Goal: Task Accomplishment & Management: Use online tool/utility

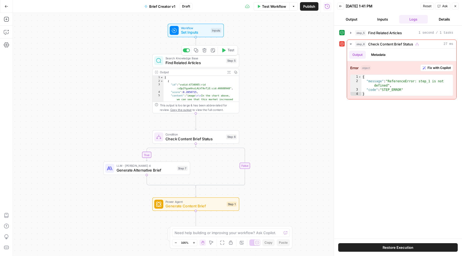
click at [211, 61] on span "Find Related Articles" at bounding box center [194, 63] width 58 height 6
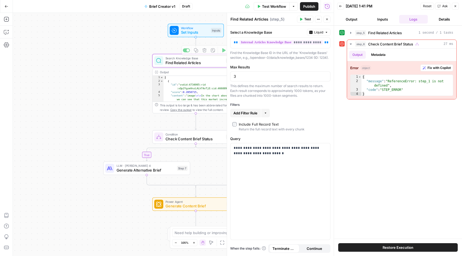
click at [109, 60] on div "true false Workflow Set Inputs Inputs Search Knowledge Base Find Related Articl…" at bounding box center [173, 134] width 321 height 243
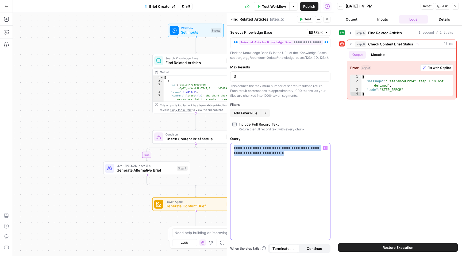
drag, startPoint x: 286, startPoint y: 160, endPoint x: 234, endPoint y: 152, distance: 52.4
click at [234, 152] on p "**********" at bounding box center [280, 150] width 93 height 11
click at [81, 93] on div "true false Workflow Set Inputs Inputs Search Knowledge Base Find Related Articl…" at bounding box center [173, 134] width 321 height 243
click at [326, 18] on icon "button" at bounding box center [326, 19] width 3 height 3
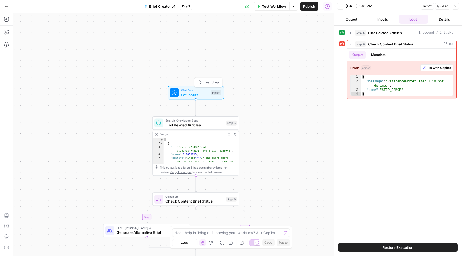
click at [202, 91] on span "Workflow" at bounding box center [195, 90] width 28 height 5
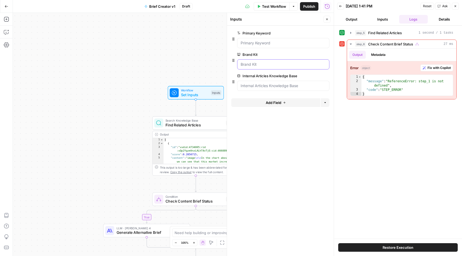
click at [272, 65] on Kit "Brand Kit" at bounding box center [282, 64] width 85 height 5
click at [272, 86] on Base "Internal Articles Knowledge Base" at bounding box center [282, 85] width 85 height 5
click at [279, 44] on Keyword "Primary Keyword" at bounding box center [282, 42] width 85 height 5
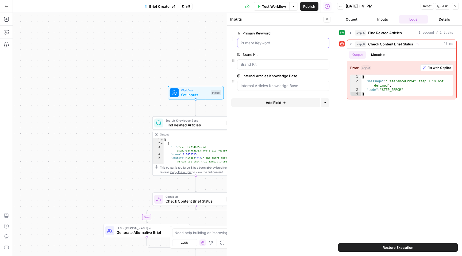
click at [273, 44] on Keyword "Primary Keyword" at bounding box center [282, 42] width 85 height 5
click at [266, 45] on Keyword "Primary Keyword" at bounding box center [282, 42] width 85 height 5
click at [266, 67] on Kit "Brand Kit" at bounding box center [282, 64] width 85 height 5
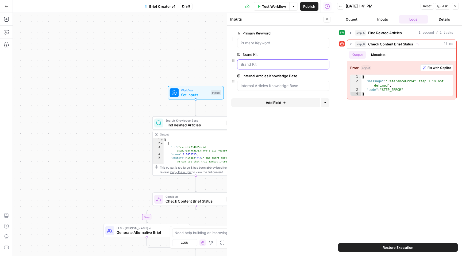
click at [283, 63] on Kit "Brand Kit" at bounding box center [282, 64] width 85 height 5
click at [415, 119] on div "step_5 Find Related Articles 1 second / 1 tasks step_6 Check Content Brief Stat…" at bounding box center [397, 132] width 117 height 208
click at [280, 43] on Keyword "Primary Keyword" at bounding box center [282, 42] width 85 height 5
click at [5, 19] on icon "button" at bounding box center [6, 19] width 5 height 5
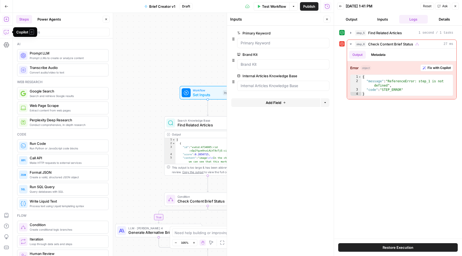
click at [6, 31] on icon "button" at bounding box center [6, 31] width 5 height 5
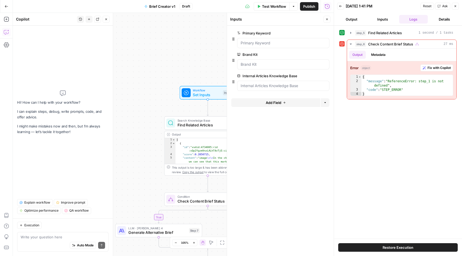
click at [36, 201] on span "Explain workflow" at bounding box center [37, 202] width 26 height 5
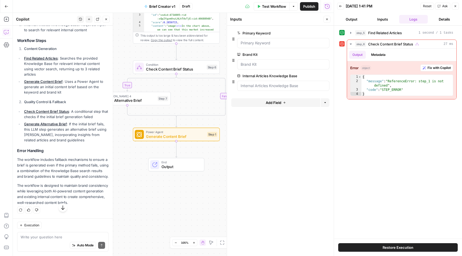
scroll to position [150, 0]
click at [310, 5] on span "Publish" at bounding box center [309, 6] width 12 height 5
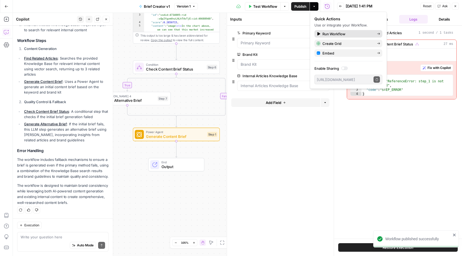
click at [348, 33] on span "Run Workflow" at bounding box center [347, 33] width 50 height 5
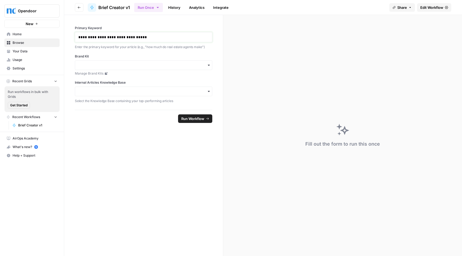
click at [153, 36] on p "**********" at bounding box center [143, 36] width 130 height 5
click at [112, 63] on input "Brand Kit" at bounding box center [143, 65] width 130 height 5
click at [85, 80] on div "Opendoor v1" at bounding box center [143, 80] width 137 height 10
click at [99, 91] on input "Internal Articles Knowledge Base" at bounding box center [143, 91] width 130 height 5
click at [96, 107] on span "Knowledge Base v1" at bounding box center [105, 105] width 36 height 5
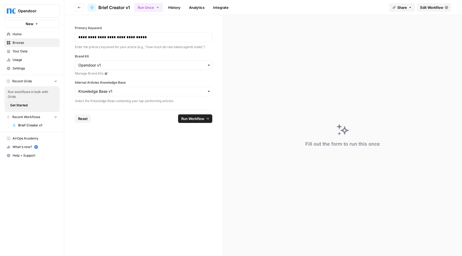
click at [191, 120] on span "Run Workflow" at bounding box center [192, 118] width 23 height 5
click at [435, 6] on span "Edit Workflow" at bounding box center [431, 7] width 23 height 5
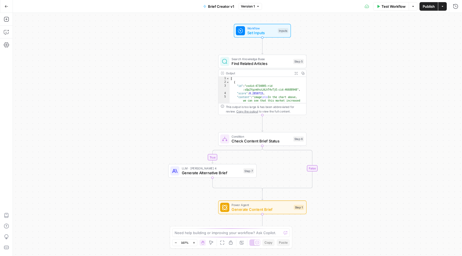
click at [398, 8] on span "Test Workflow" at bounding box center [393, 6] width 24 height 5
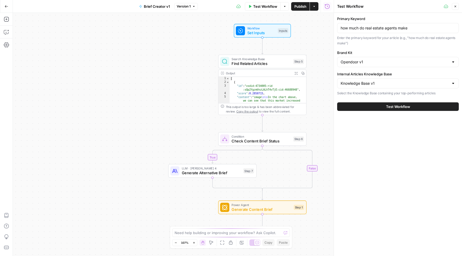
click at [390, 107] on span "Test Workflow" at bounding box center [398, 106] width 24 height 5
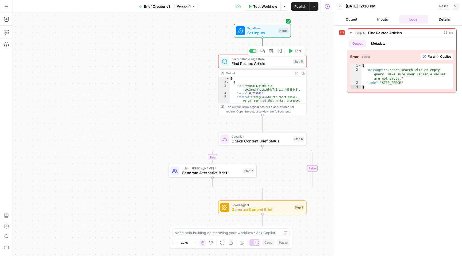
click at [280, 63] on span "Find Related Articles" at bounding box center [260, 64] width 59 height 6
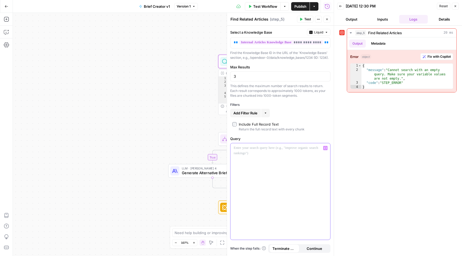
click at [290, 162] on div at bounding box center [280, 191] width 100 height 96
click at [267, 6] on span "Test Workflow" at bounding box center [265, 6] width 24 height 5
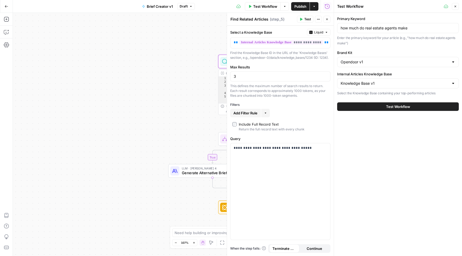
click at [395, 108] on span "Test Workflow" at bounding box center [398, 106] width 24 height 5
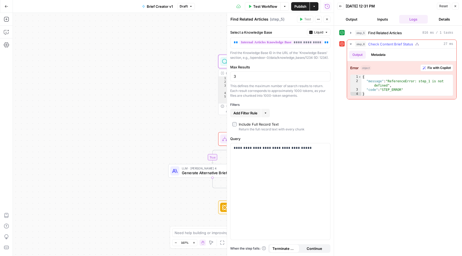
click at [401, 55] on div "Output Metadata" at bounding box center [401, 55] width 109 height 12
click at [437, 69] on span "Fix with Copilot" at bounding box center [438, 67] width 23 height 5
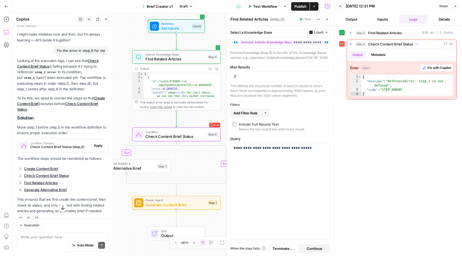
scroll to position [30, 0]
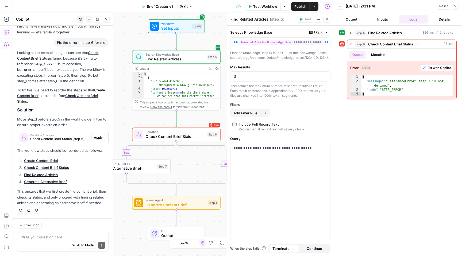
click at [5, 47] on icon "button" at bounding box center [6, 44] width 5 height 5
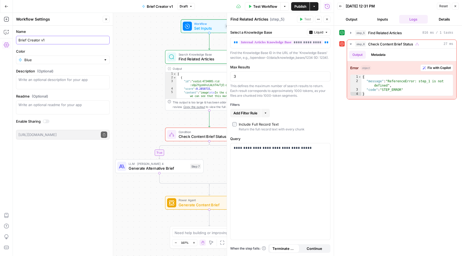
click at [69, 38] on input "Brief Creator v1" at bounding box center [62, 39] width 89 height 5
click at [7, 32] on icon "button" at bounding box center [6, 31] width 5 height 5
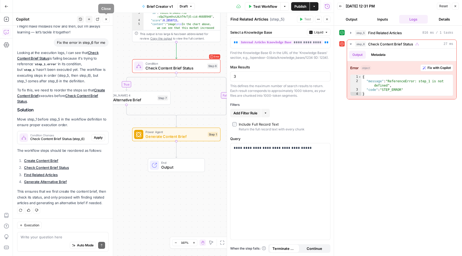
click at [105, 19] on icon "button" at bounding box center [105, 19] width 3 height 3
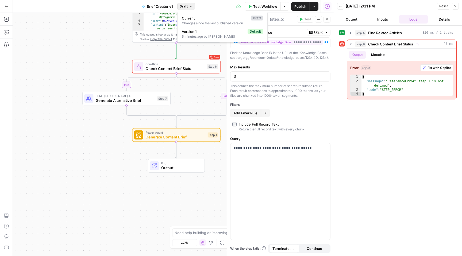
click at [186, 5] on span "Draft" at bounding box center [184, 6] width 8 height 5
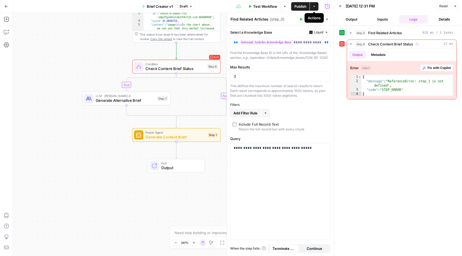
click at [316, 7] on button "Actions" at bounding box center [314, 6] width 9 height 9
click at [455, 6] on icon "button" at bounding box center [454, 6] width 3 height 3
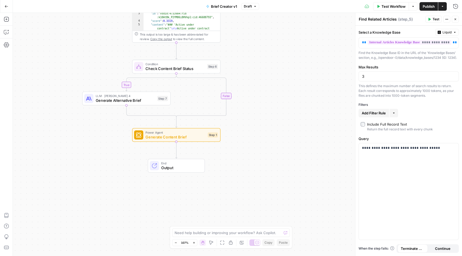
click at [227, 6] on span "Brief Creator v1" at bounding box center [224, 6] width 26 height 5
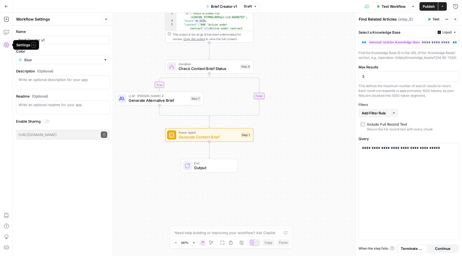
click at [5, 43] on icon "button" at bounding box center [6, 44] width 5 height 5
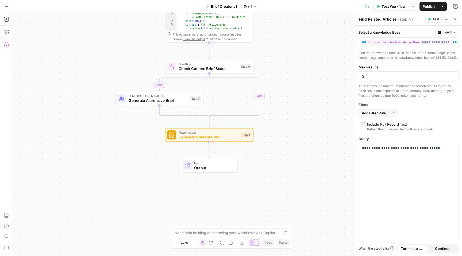
click at [5, 43] on icon "button" at bounding box center [6, 44] width 5 height 5
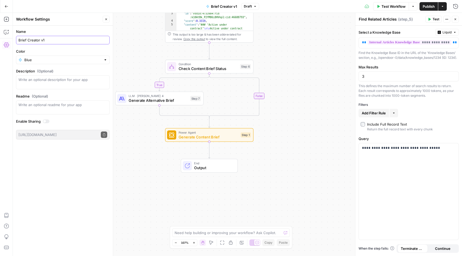
click at [49, 41] on input "Brief Creator v1" at bounding box center [62, 39] width 89 height 5
click at [35, 3] on div "Go Back Brief Creator v1 Draft Test Workflow Options Publish Actions Run History" at bounding box center [231, 6] width 462 height 13
click at [8, 17] on icon "button" at bounding box center [6, 19] width 5 height 5
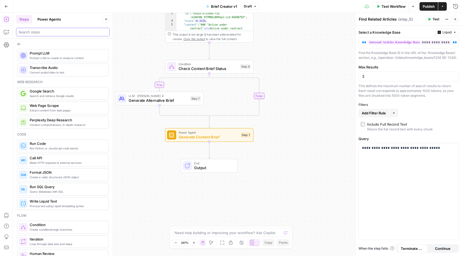
click at [63, 32] on input "search" at bounding box center [62, 31] width 89 height 5
click at [7, 6] on icon "button" at bounding box center [7, 7] width 4 height 4
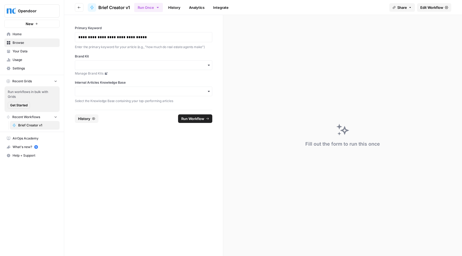
click at [106, 7] on span "Brief Creator v1" at bounding box center [114, 7] width 32 height 6
click at [28, 126] on span "Brief Creator v1" at bounding box center [37, 125] width 39 height 5
click at [35, 51] on span "Your Data" at bounding box center [35, 51] width 45 height 5
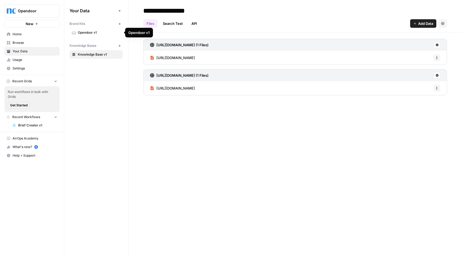
click at [93, 33] on span "Opendoor v1" at bounding box center [99, 32] width 42 height 5
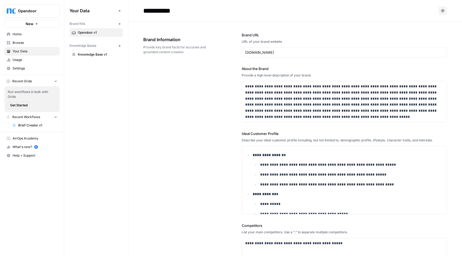
click at [96, 55] on span "Knowledge Base v1" at bounding box center [99, 54] width 42 height 5
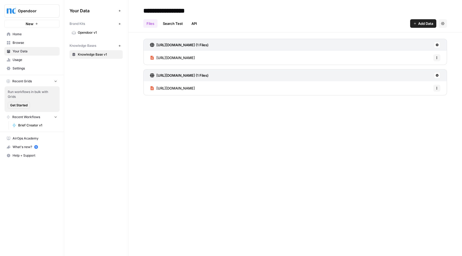
click at [50, 126] on span "Brief Creator v1" at bounding box center [37, 125] width 39 height 5
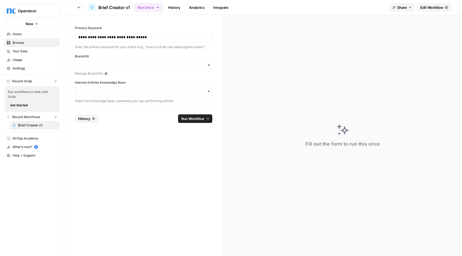
click at [434, 5] on span "Edit Workflow" at bounding box center [431, 7] width 23 height 5
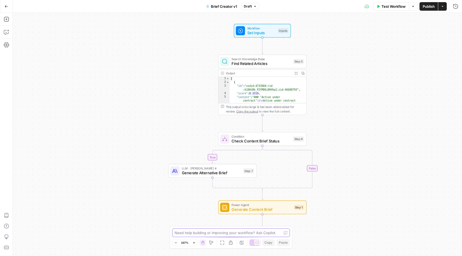
click at [208, 234] on textarea at bounding box center [227, 232] width 107 height 5
click at [411, 6] on icon "button" at bounding box center [412, 6] width 3 height 3
click at [246, 4] on span "Draft" at bounding box center [248, 6] width 8 height 5
click at [454, 6] on icon "button" at bounding box center [455, 6] width 5 height 5
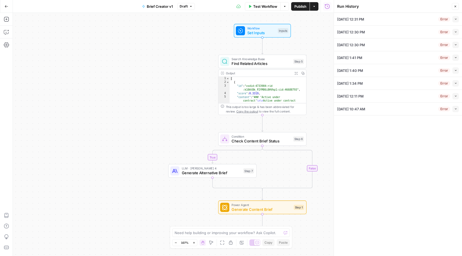
click at [402, 112] on div "[DATE] 10:47 AM Error Collapse" at bounding box center [398, 109] width 122 height 13
click at [456, 109] on icon "button" at bounding box center [455, 108] width 3 height 3
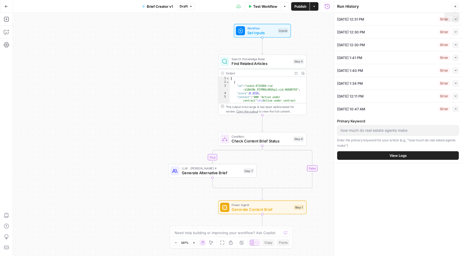
click at [455, 6] on icon "button" at bounding box center [455, 7] width 2 height 2
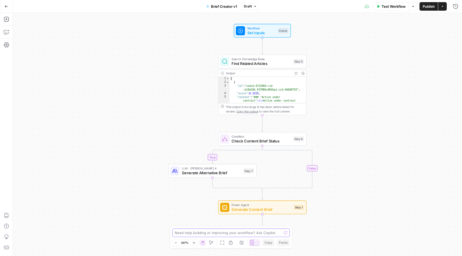
click at [224, 232] on textarea at bounding box center [227, 232] width 107 height 5
type textarea "I want to start form the beginning"
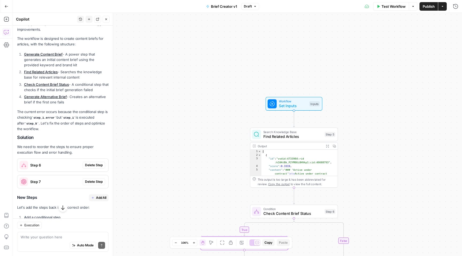
scroll to position [78, 0]
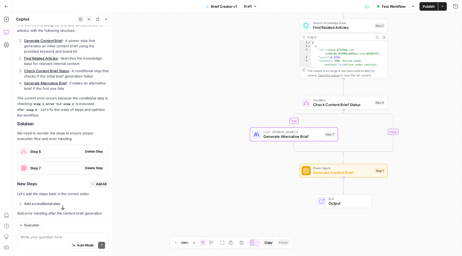
click at [94, 168] on span "Delete Step" at bounding box center [94, 168] width 18 height 5
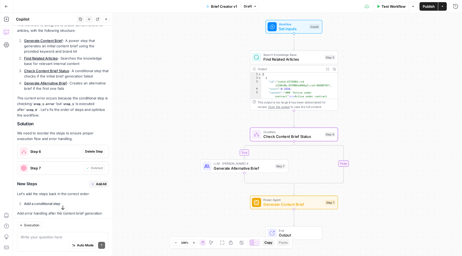
click at [95, 152] on span "Delete Step" at bounding box center [94, 151] width 18 height 5
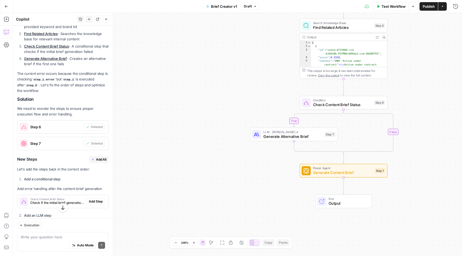
scroll to position [174, 0]
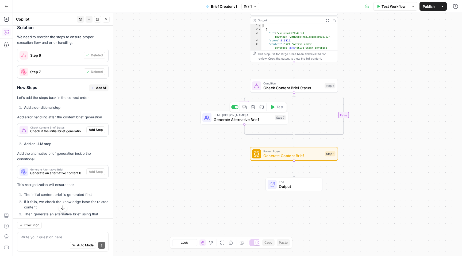
click at [252, 107] on icon "button" at bounding box center [253, 107] width 4 height 4
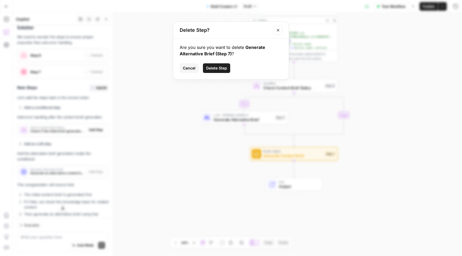
click at [221, 70] on span "Delete Step" at bounding box center [216, 67] width 21 height 5
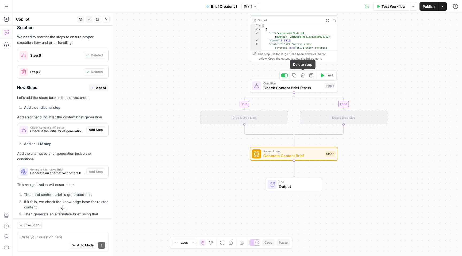
click at [303, 76] on icon "button" at bounding box center [302, 75] width 5 height 5
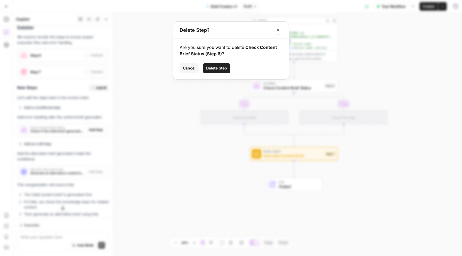
click at [211, 67] on span "Delete Step" at bounding box center [216, 67] width 21 height 5
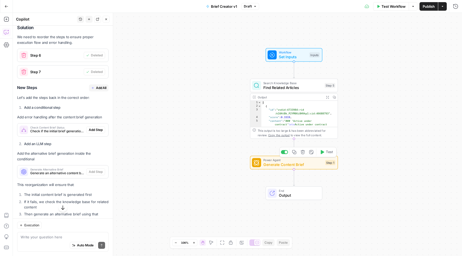
click at [305, 152] on button "Delete step" at bounding box center [302, 151] width 7 height 7
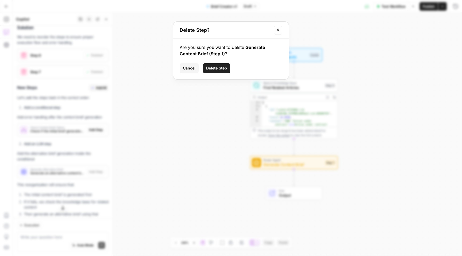
click at [215, 69] on span "Delete Step" at bounding box center [216, 67] width 21 height 5
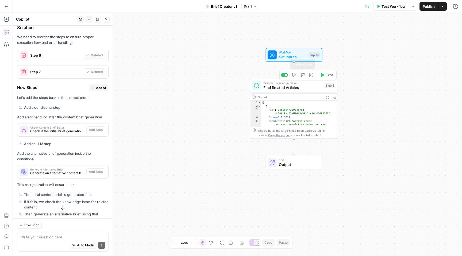
click at [304, 75] on icon "button" at bounding box center [302, 75] width 5 height 5
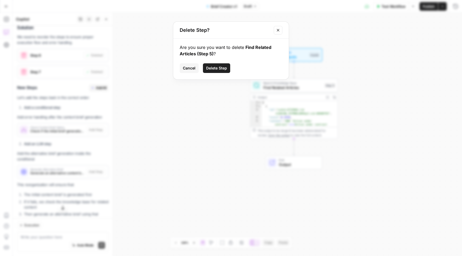
click at [222, 67] on span "Delete Step" at bounding box center [216, 67] width 21 height 5
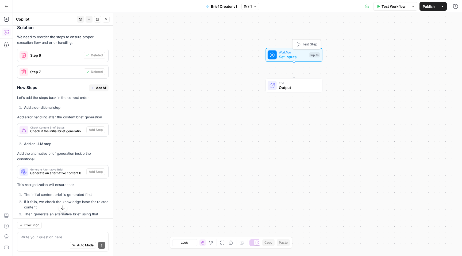
click at [316, 55] on div "Inputs" at bounding box center [314, 54] width 10 height 5
click at [456, 20] on icon "button" at bounding box center [454, 19] width 3 height 3
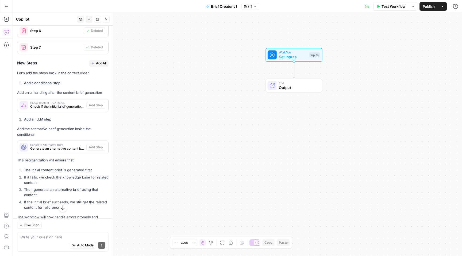
scroll to position [227, 0]
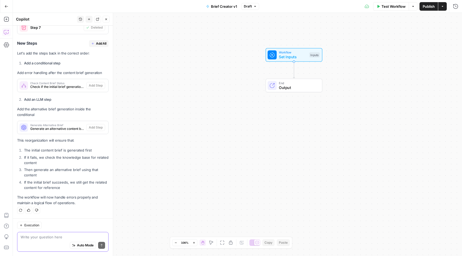
click at [54, 240] on div "Auto Mode Send" at bounding box center [63, 246] width 84 height 12
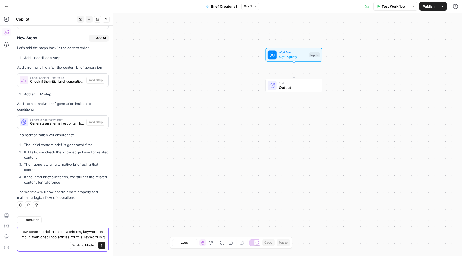
scroll to position [238, 0]
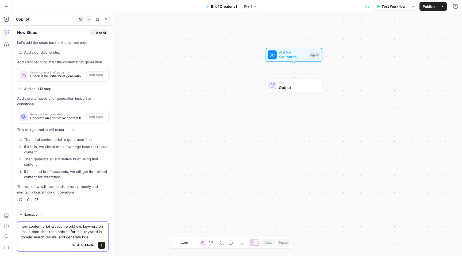
type textarea "new content brief creation workflow, keyword on imput, then check top articles …"
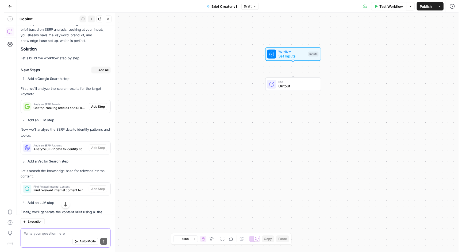
scroll to position [444, 0]
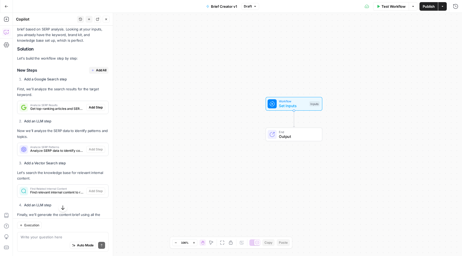
click at [98, 73] on span "Add All" at bounding box center [101, 70] width 10 height 5
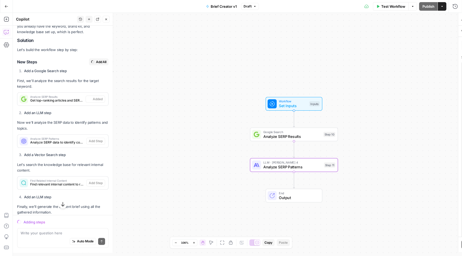
scroll to position [452, 0]
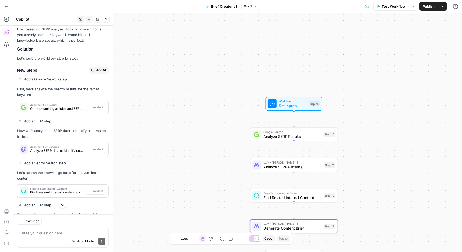
type textarea "Generate Content Brief"
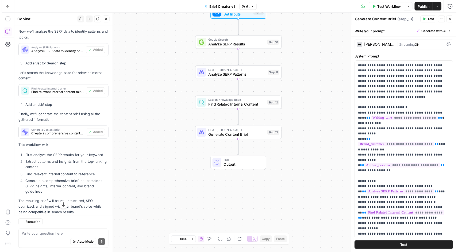
scroll to position [583, 0]
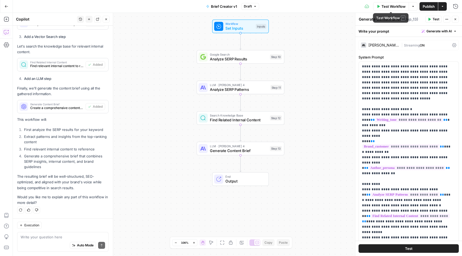
click at [399, 7] on span "Test Workflow" at bounding box center [393, 6] width 24 height 5
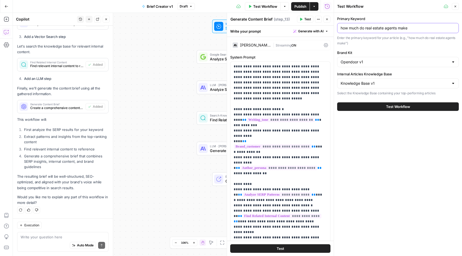
click at [422, 29] on input "how much do real estate agents make" at bounding box center [397, 27] width 115 height 5
click at [403, 108] on span "Test Workflow" at bounding box center [398, 106] width 24 height 5
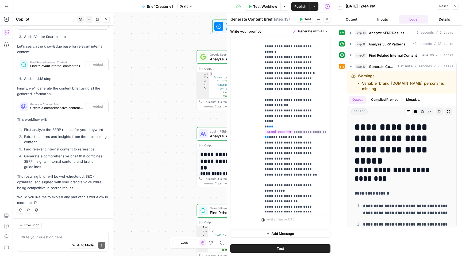
scroll to position [57, 0]
